Goal: Information Seeking & Learning: Learn about a topic

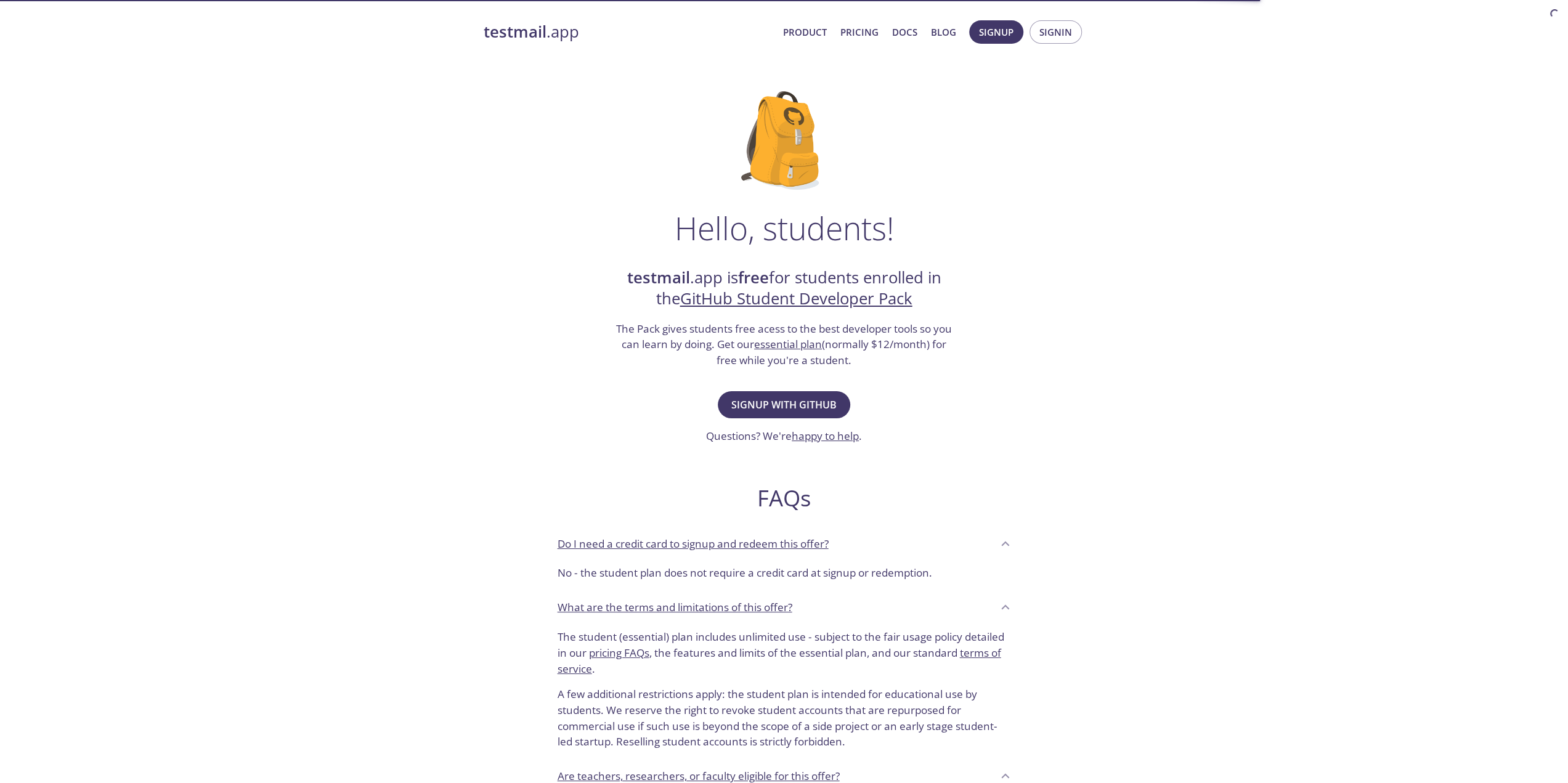
click at [548, 30] on link "testmail .app" at bounding box center [628, 31] width 290 height 21
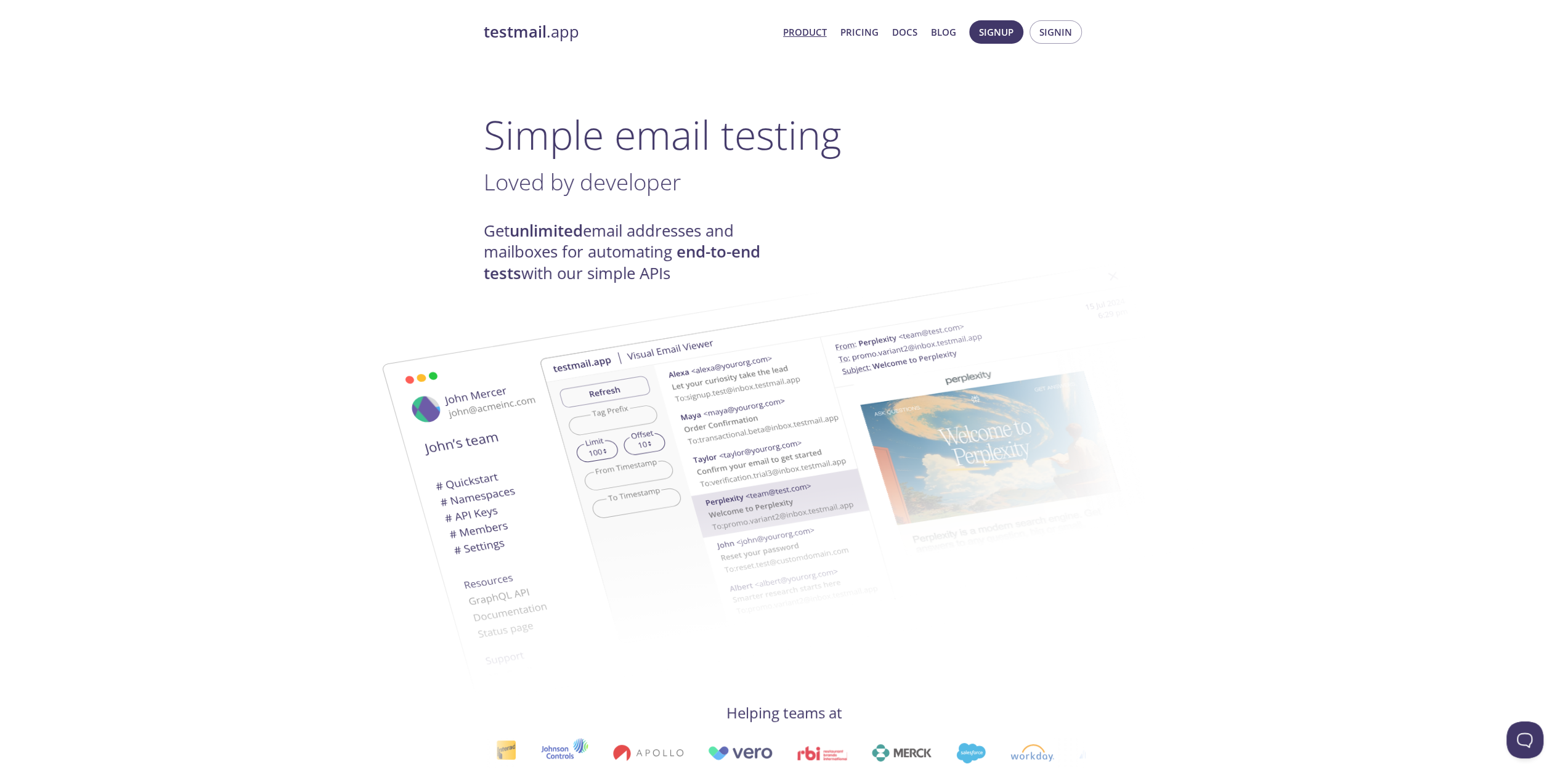
click at [540, 227] on strong "unlimited" at bounding box center [546, 231] width 74 height 21
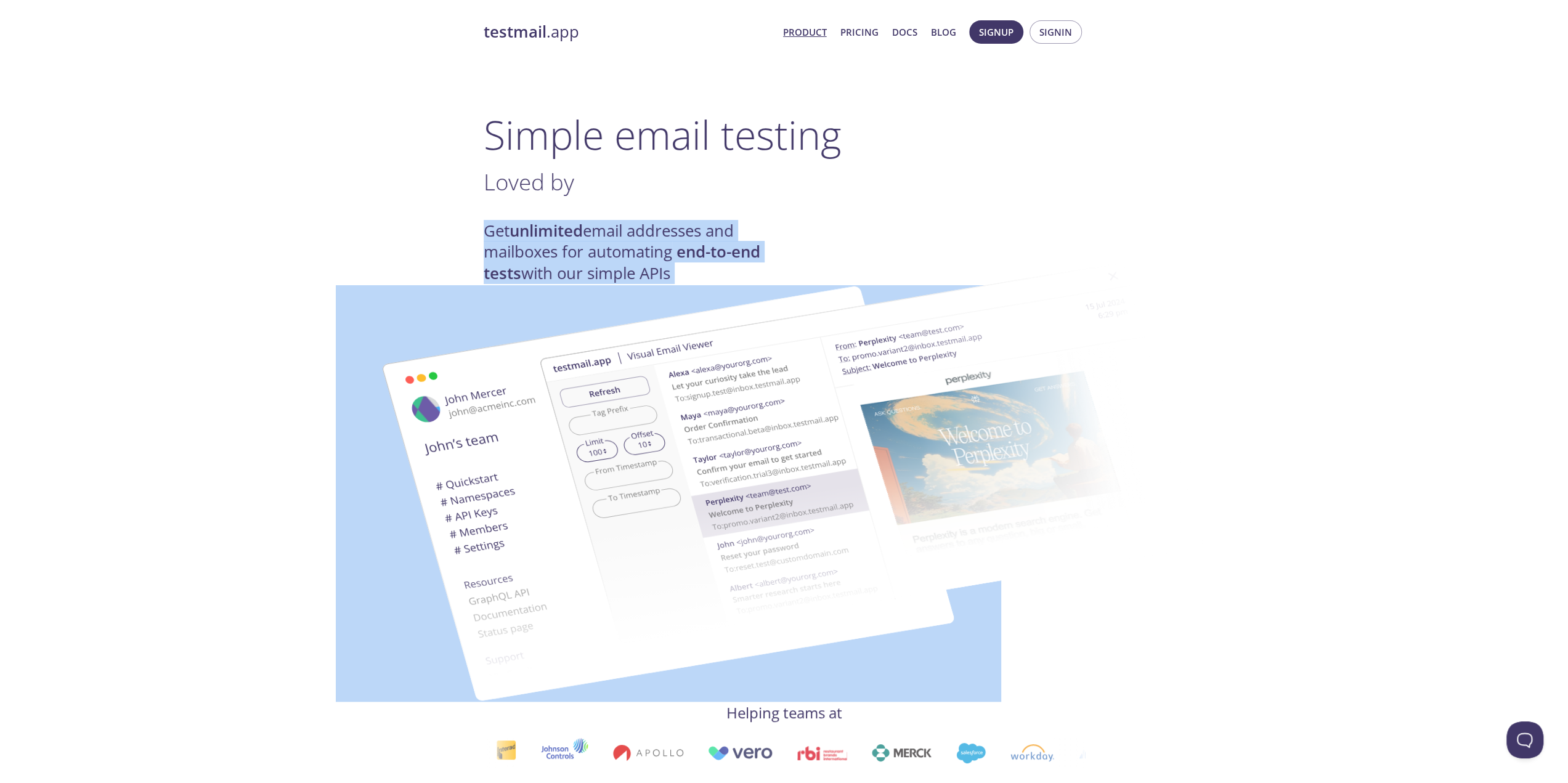
click at [540, 227] on strong "unlimited" at bounding box center [546, 231] width 74 height 21
click at [537, 260] on h4 "Get unlimited email addresses and mailboxes for automating end-to-end tests wit…" at bounding box center [634, 252] width 300 height 63
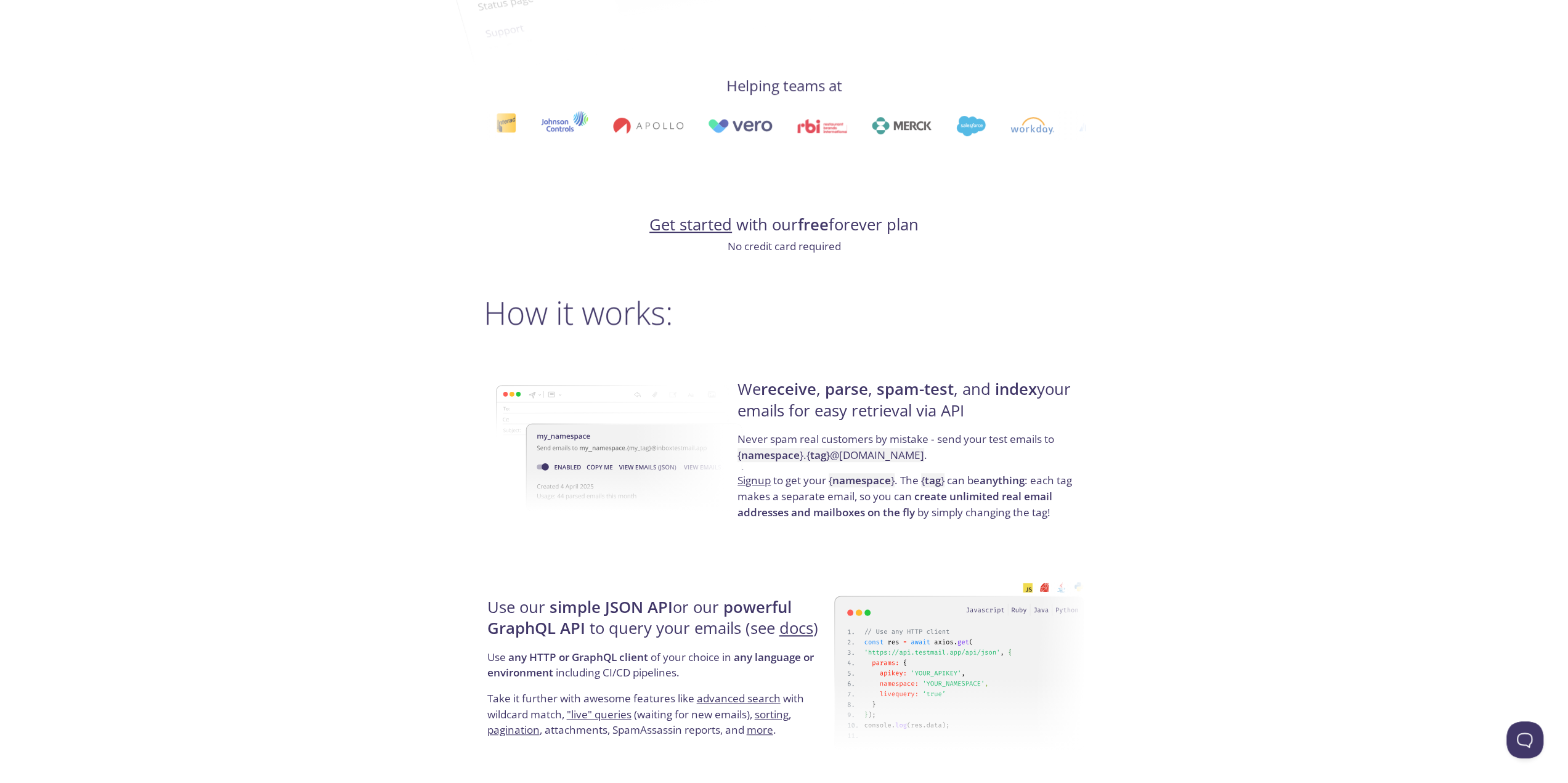
scroll to position [677, 0]
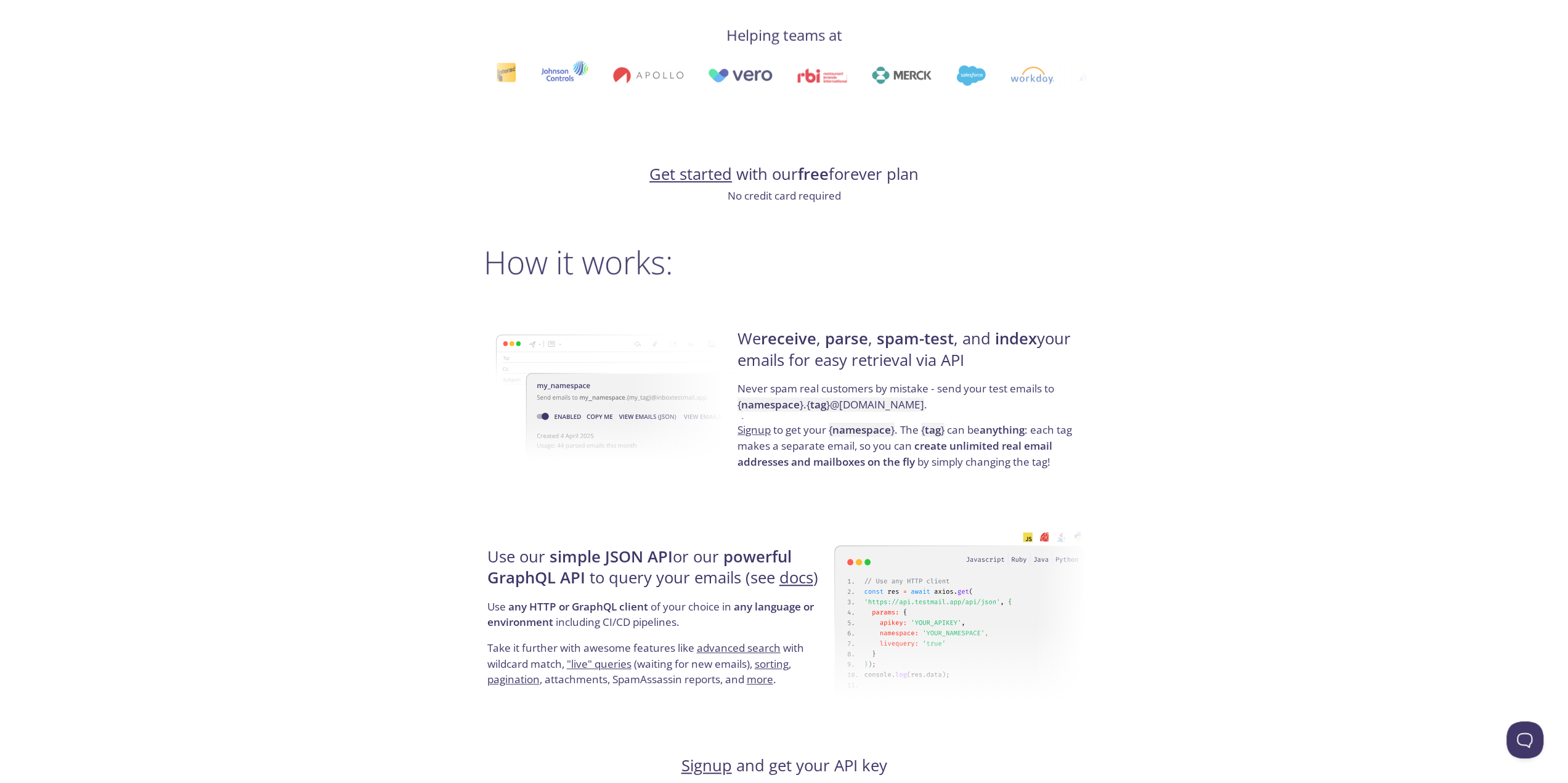
click at [777, 178] on h4 "Get started with our free forever plan" at bounding box center [784, 174] width 601 height 21
click at [807, 178] on strong "free" at bounding box center [813, 174] width 31 height 21
click at [782, 199] on p "No credit card required" at bounding box center [784, 195] width 601 height 16
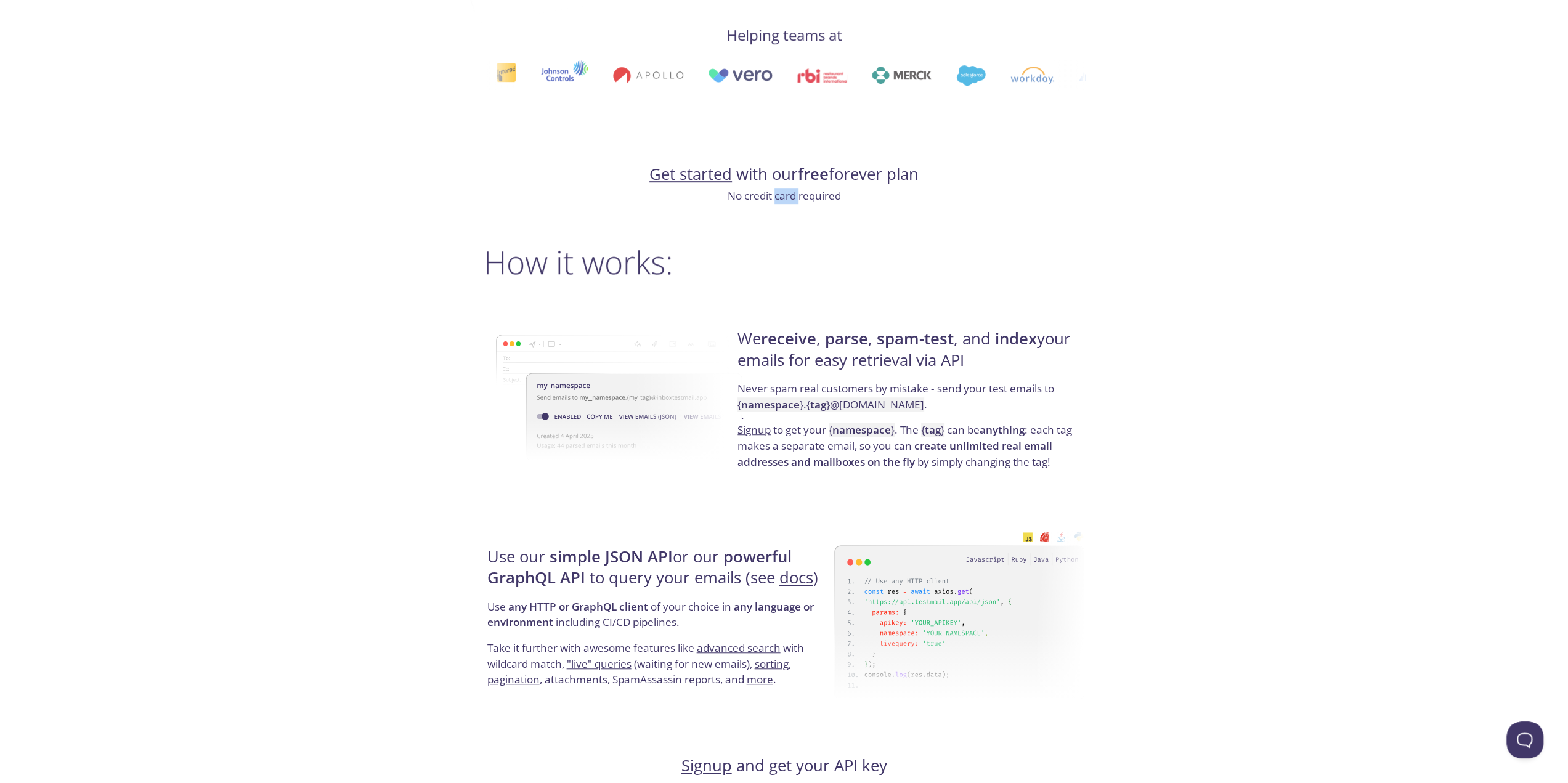
click at [782, 199] on p "No credit card required" at bounding box center [784, 195] width 601 height 16
drag, startPoint x: 782, startPoint y: 199, endPoint x: 801, endPoint y: 197, distance: 19.1
click at [787, 199] on p "No credit card required" at bounding box center [784, 195] width 601 height 16
click at [801, 197] on p "No credit card required" at bounding box center [784, 195] width 601 height 16
click at [515, 271] on h2 "How it works:" at bounding box center [784, 261] width 601 height 37
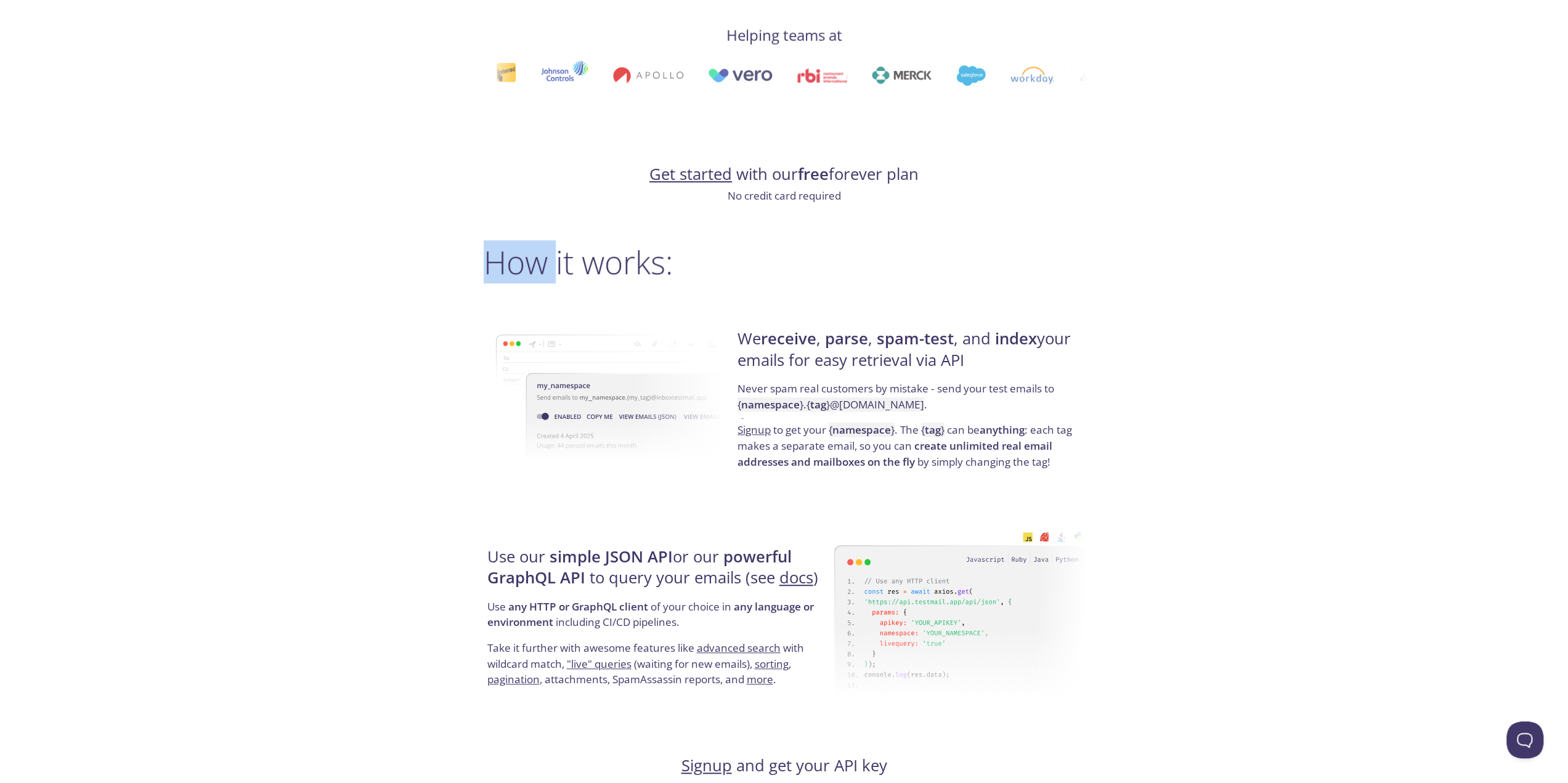
click at [515, 271] on h2 "How it works:" at bounding box center [784, 261] width 601 height 37
click at [478, 270] on div "testmail .app Product Pricing Docs Blog Signup Signin Simple email testing Neve…" at bounding box center [784, 783] width 631 height 2897
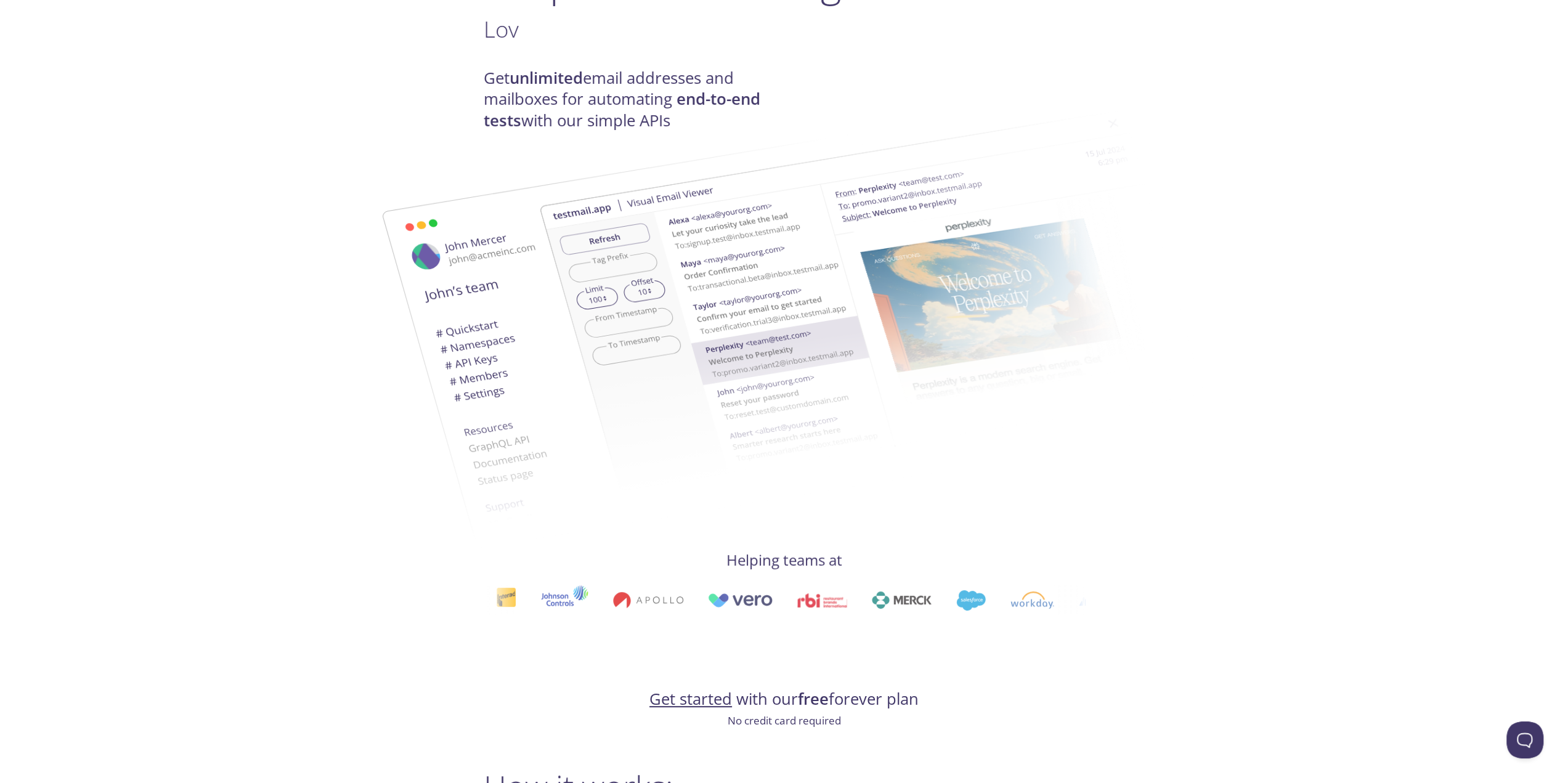
scroll to position [0, 0]
